Goal: Task Accomplishment & Management: Manage account settings

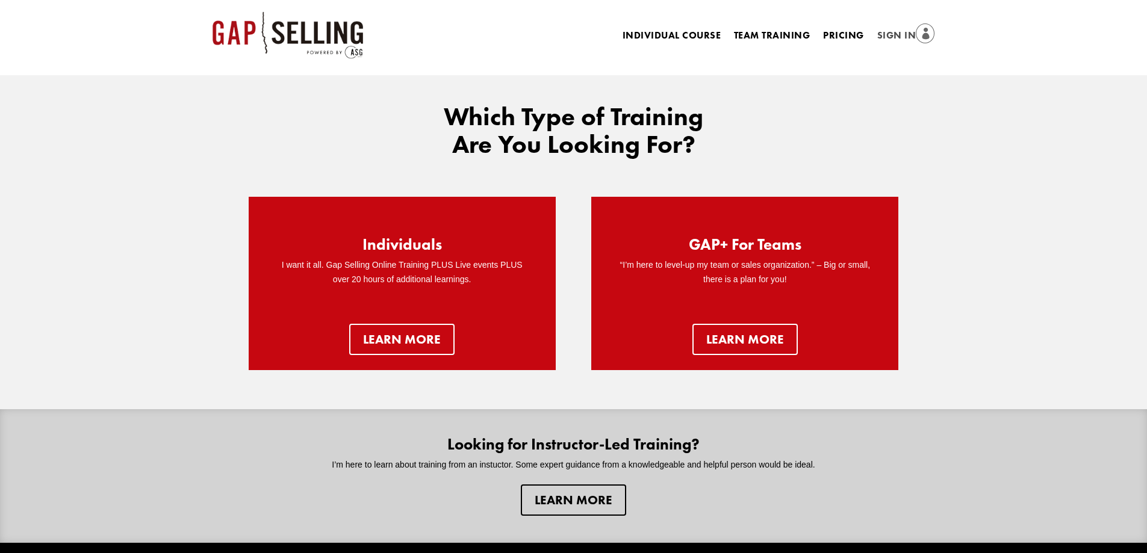
click at [875, 34] on li "Sign In" at bounding box center [906, 36] width 71 height 17
click at [877, 34] on link "Sign In" at bounding box center [906, 36] width 58 height 17
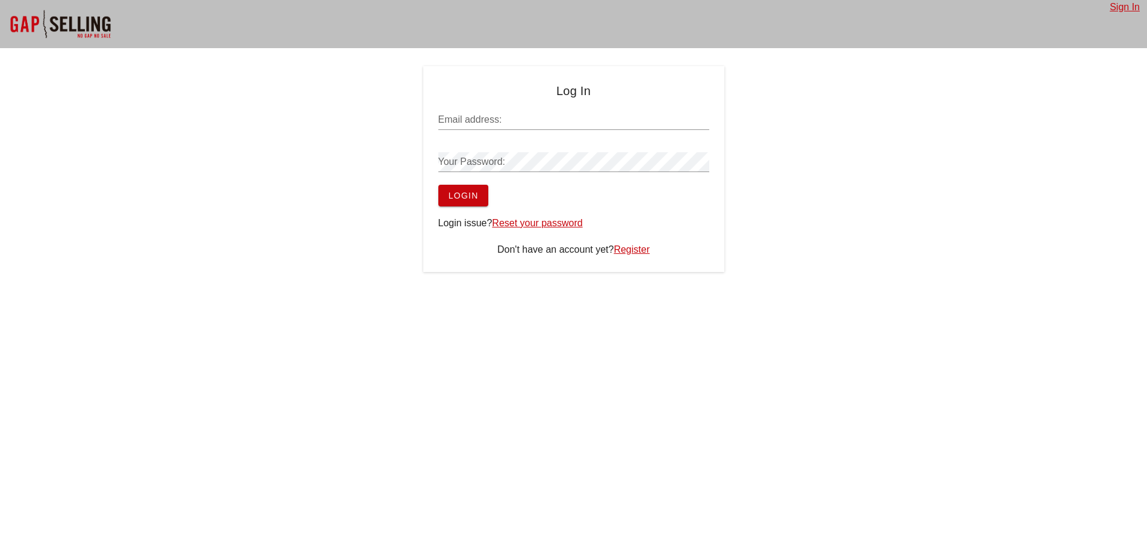
click at [554, 119] on input "Email address:" at bounding box center [573, 119] width 271 height 19
paste input "[EMAIL_ADDRESS][DOMAIN_NAME]"
type input "[EMAIL_ADDRESS][DOMAIN_NAME]"
click at [464, 191] on span "Login" at bounding box center [463, 196] width 31 height 10
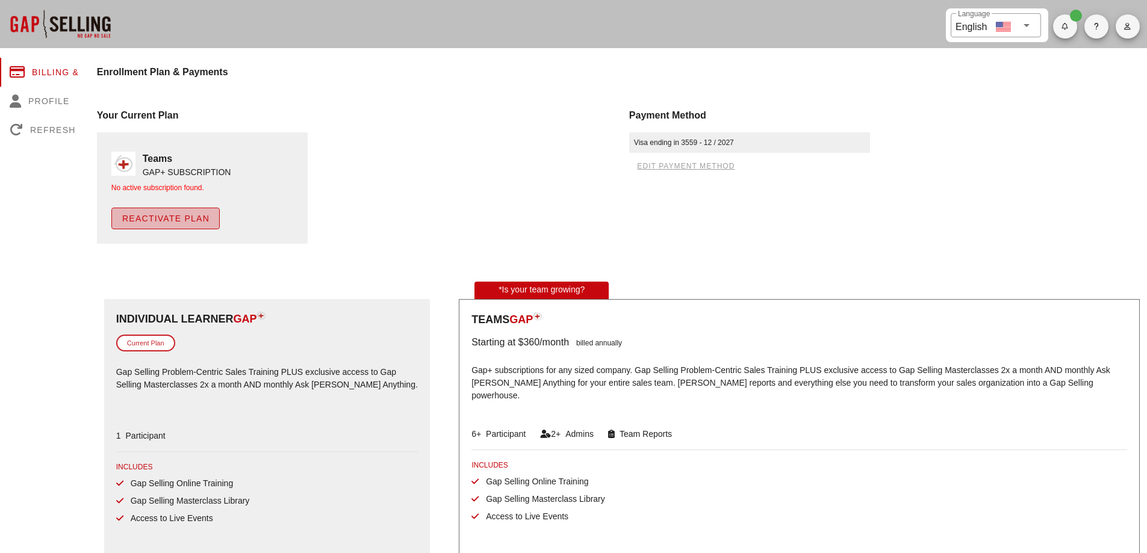
click at [178, 218] on span "Reactivate Plan" at bounding box center [166, 219] width 88 height 10
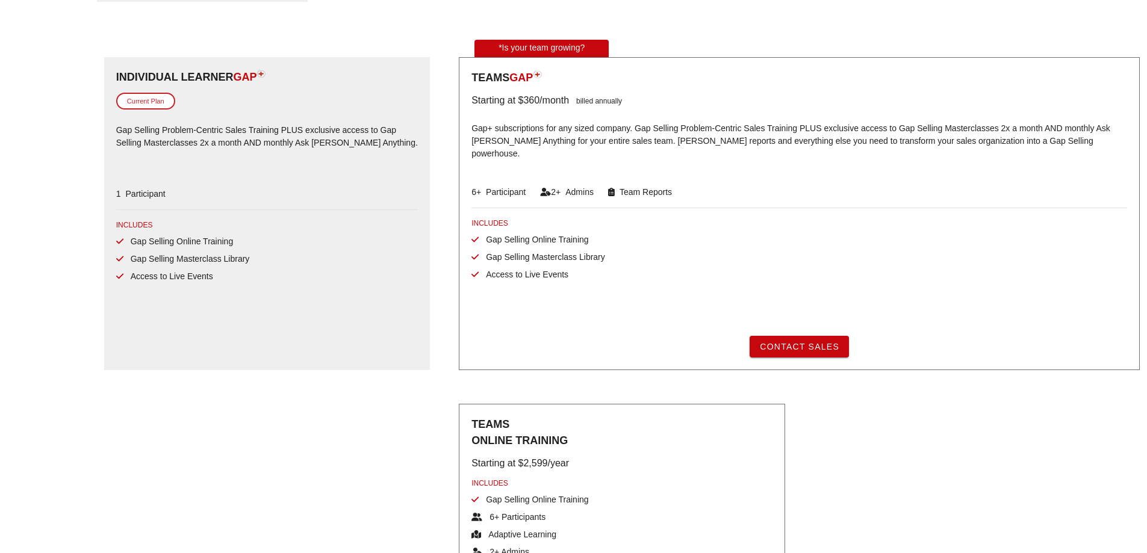
scroll to position [237, 0]
click at [280, 242] on div "Gap Selling Online Training" at bounding box center [259, 240] width 287 height 13
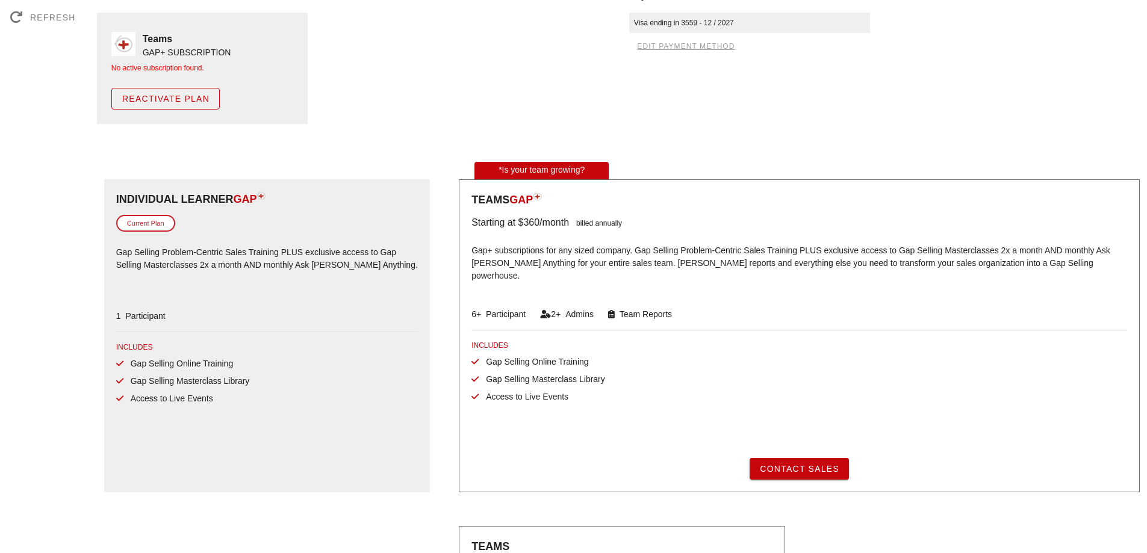
scroll to position [0, 0]
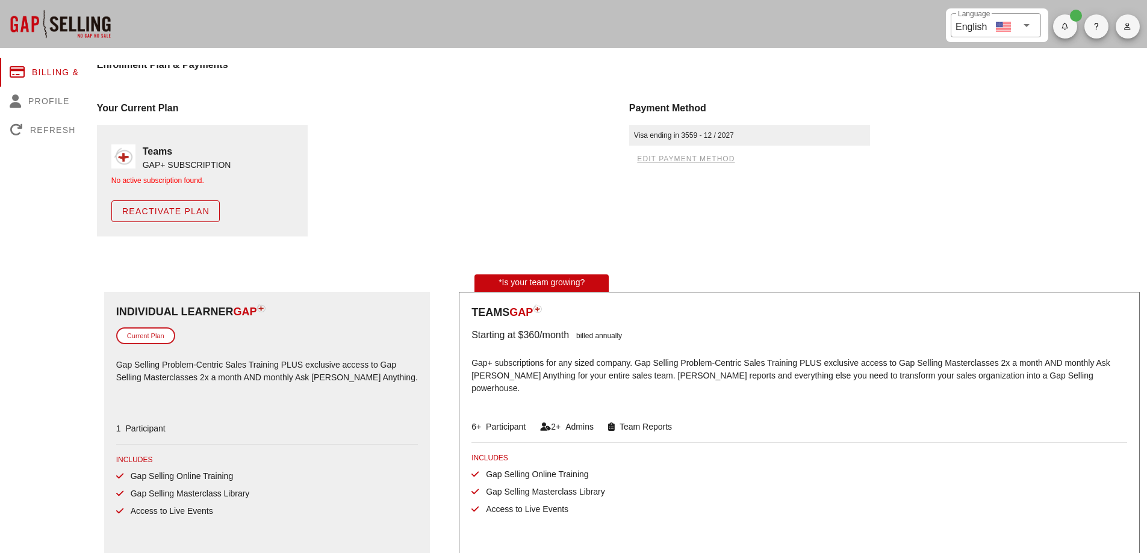
click at [152, 333] on div "Current Plan" at bounding box center [145, 335] width 59 height 17
click at [177, 216] on button "Reactivate Plan" at bounding box center [165, 211] width 108 height 22
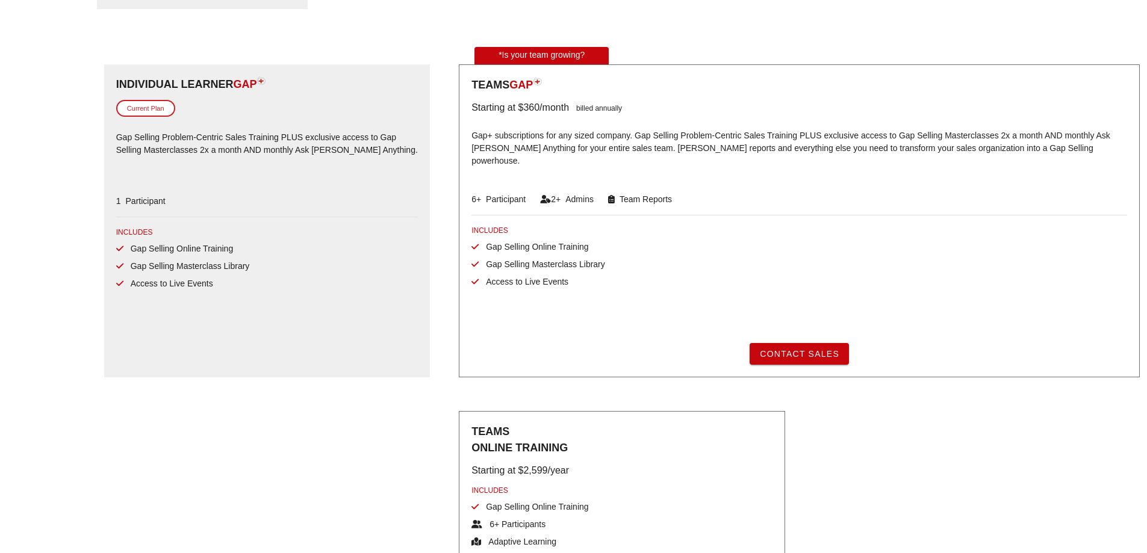
scroll to position [237, 0]
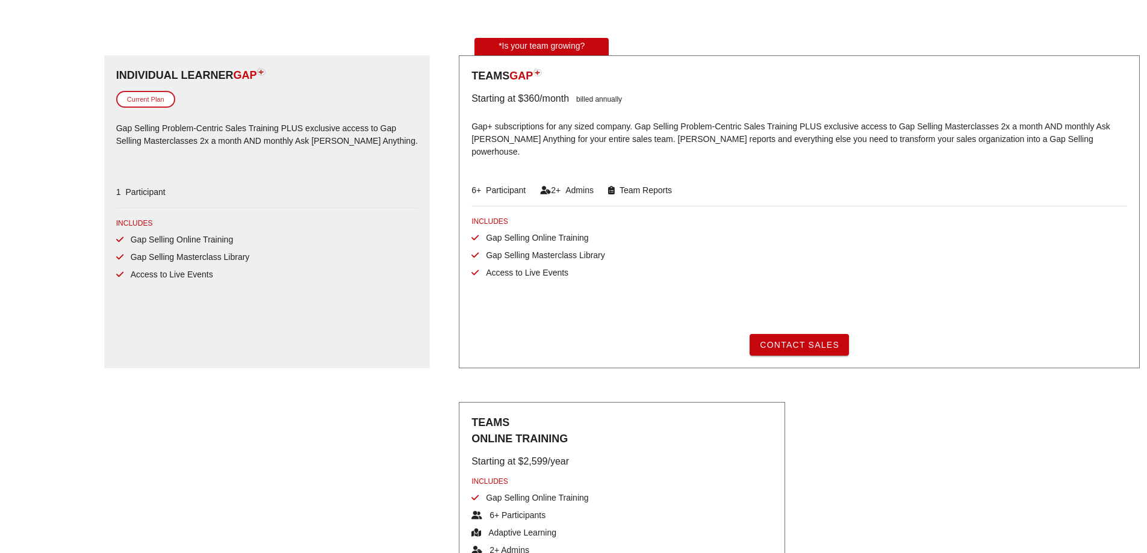
click at [172, 321] on div "Individual Learner GAP Current Plan Gap Selling Problem-Centric Sales Training …" at bounding box center [267, 211] width 326 height 313
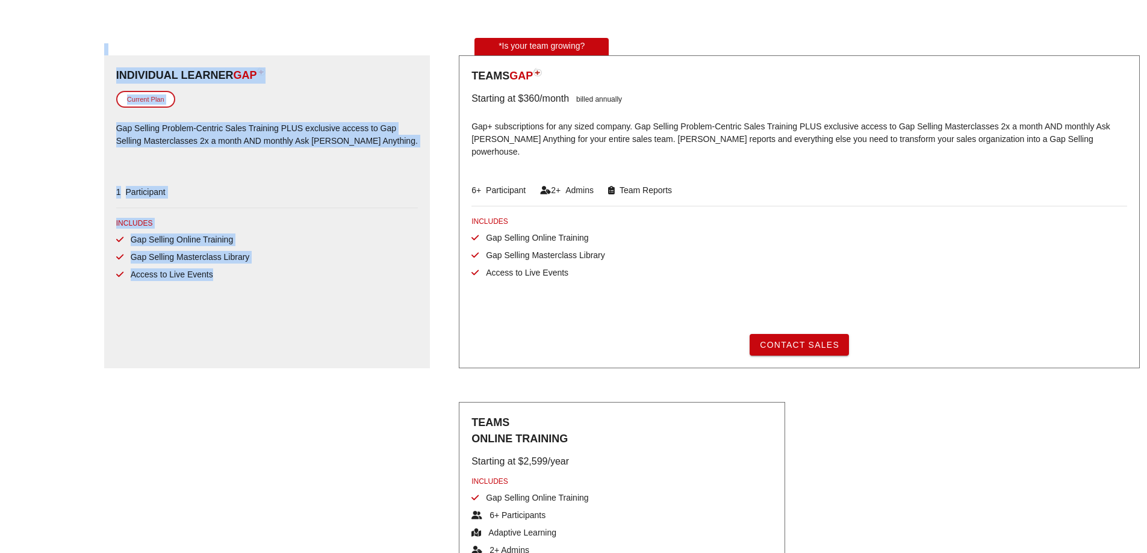
drag, startPoint x: 314, startPoint y: 332, endPoint x: -66, endPoint y: 196, distance: 403.5
click at [0, 196] on html "​ Language English Billing & Plan Profile Refresh Enrollment Plan & Payments Yo…" at bounding box center [573, 272] width 1147 height 1019
click at [262, 210] on div "Individual Learner GAP Current Plan Gap Selling Problem-Centric Sales Training …" at bounding box center [267, 211] width 326 height 313
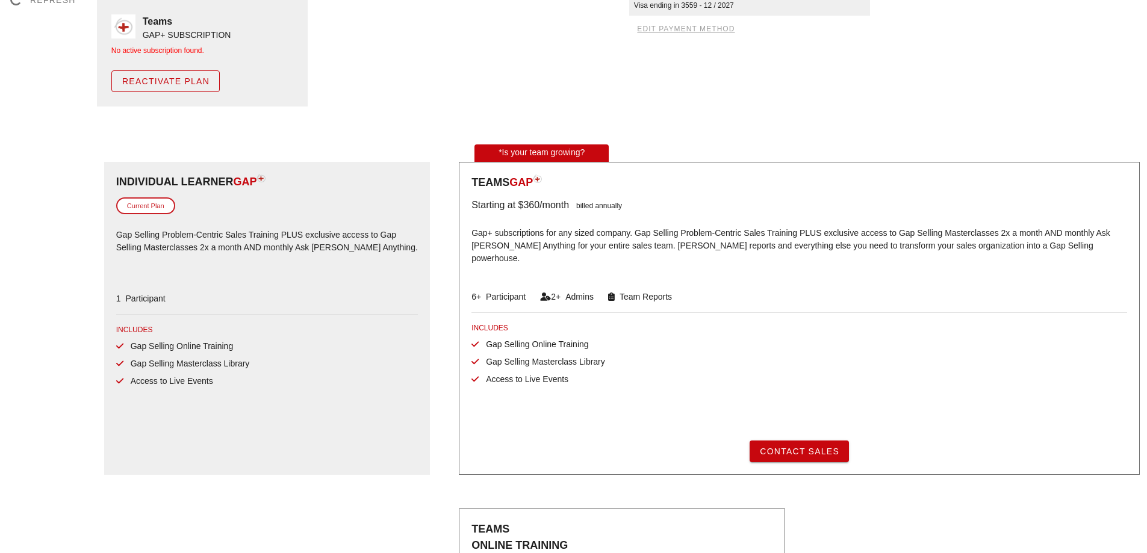
scroll to position [0, 0]
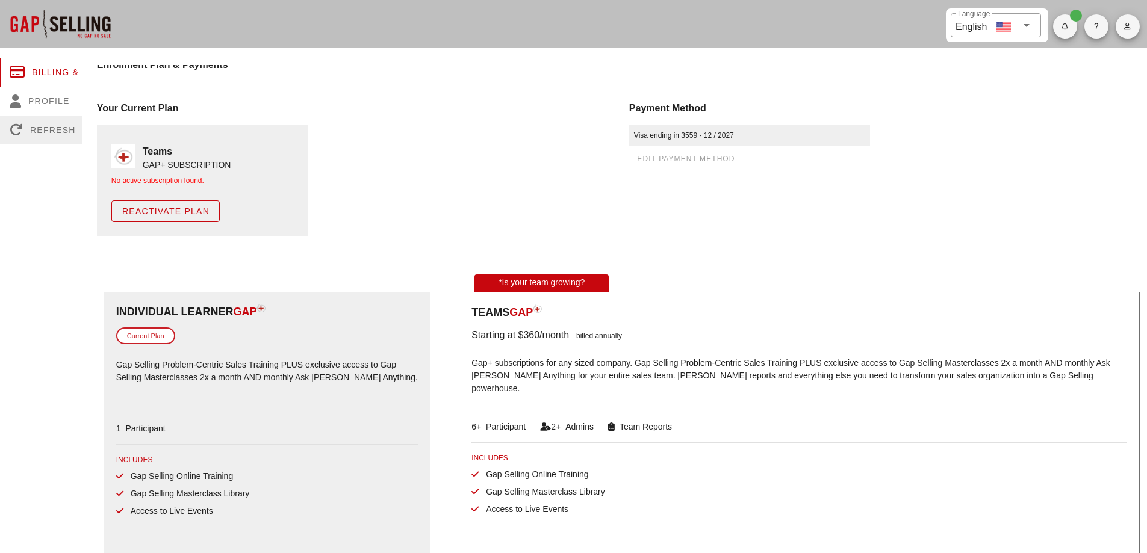
click at [55, 132] on div "Refresh" at bounding box center [58, 130] width 117 height 29
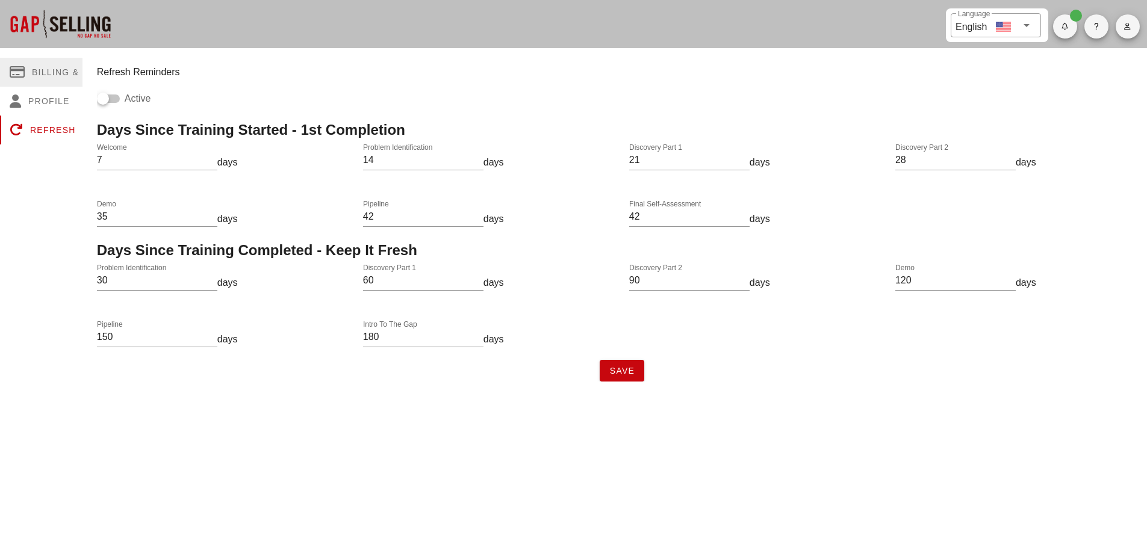
click at [29, 63] on div "Billing & Plan" at bounding box center [58, 72] width 117 height 29
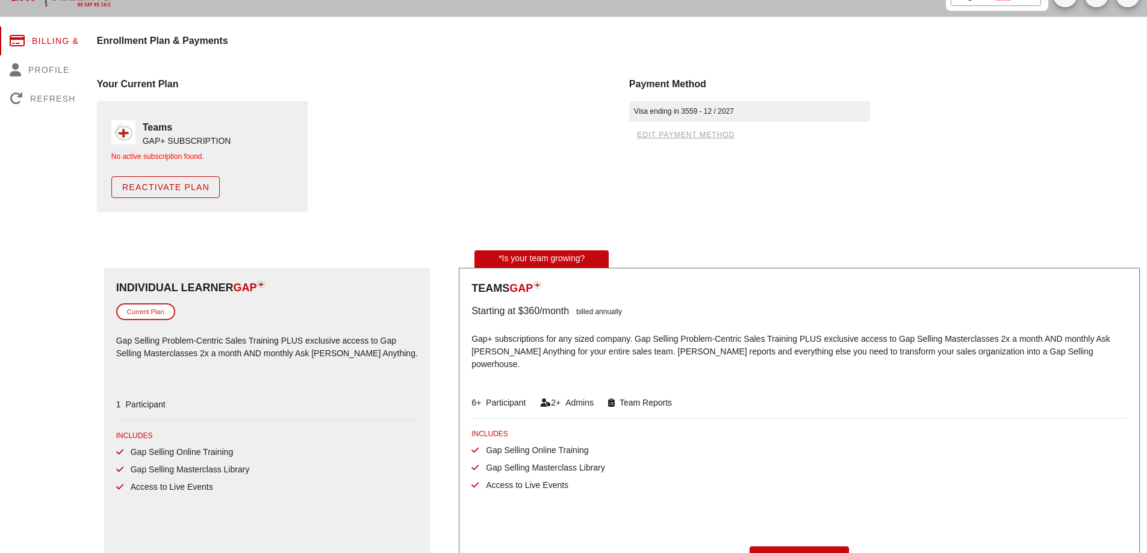
scroll to position [60, 0]
